Goal: Task Accomplishment & Management: Manage account settings

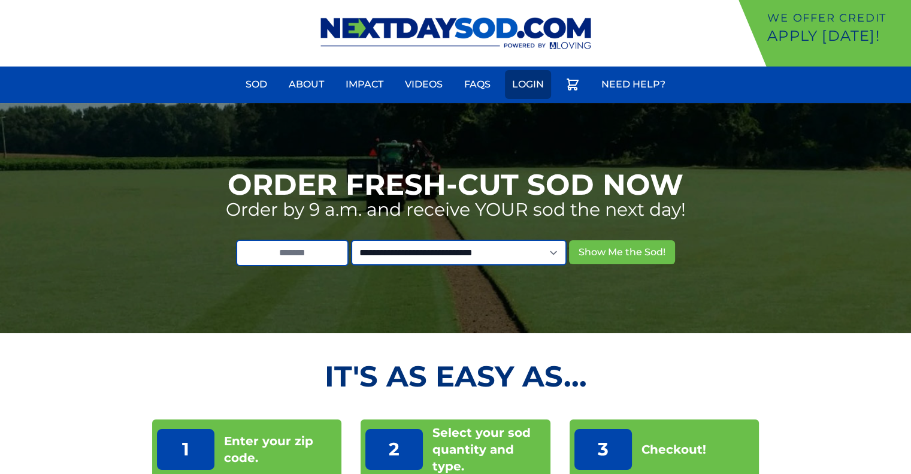
click at [531, 93] on link "Login" at bounding box center [528, 84] width 46 height 29
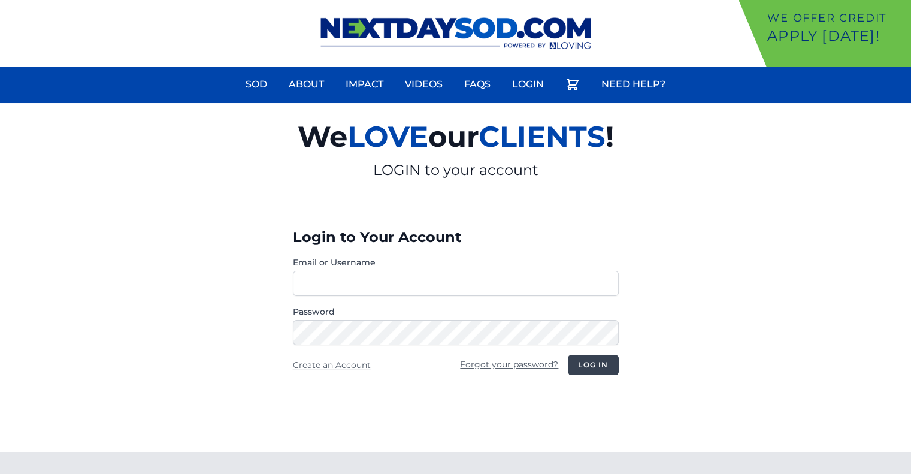
type input "**********"
click at [599, 363] on button "Log in" at bounding box center [593, 365] width 50 height 20
